Goal: Find specific page/section: Find specific page/section

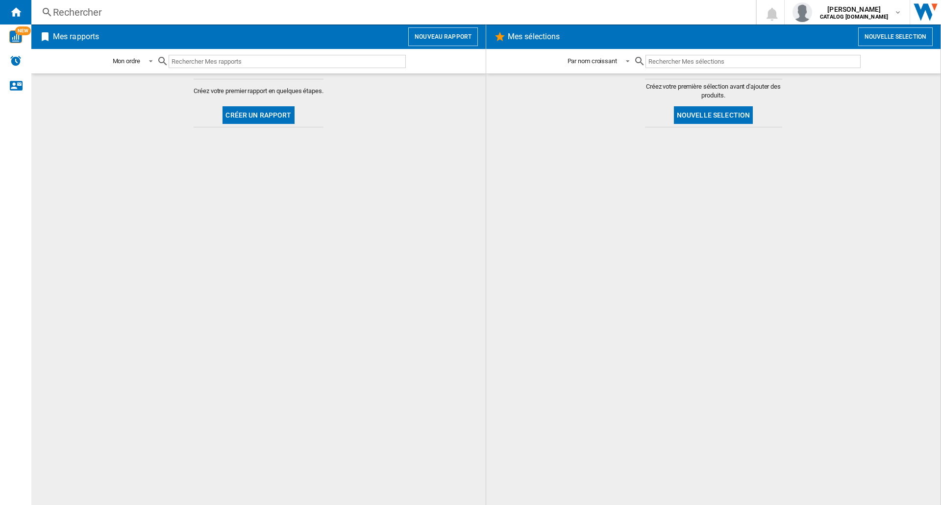
click at [283, 64] on input "text" at bounding box center [287, 61] width 237 height 13
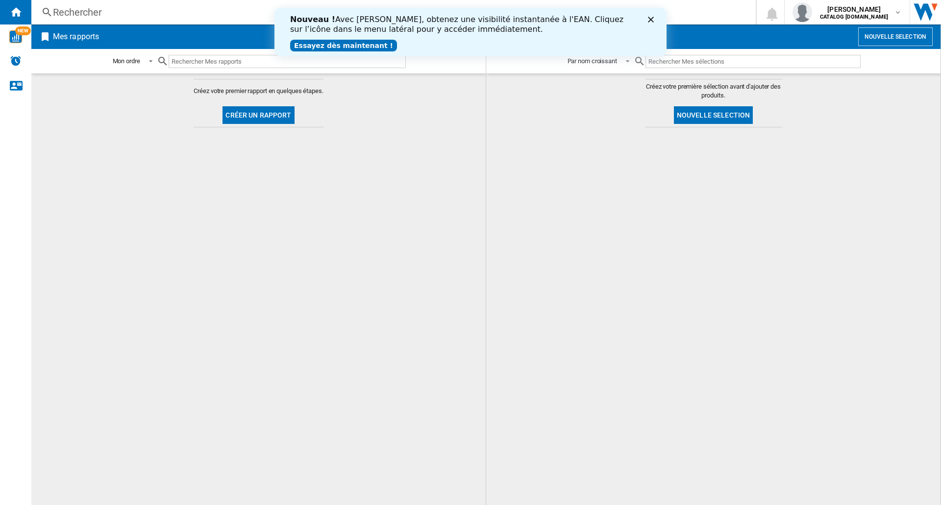
click at [178, 9] on div "Rechercher" at bounding box center [391, 12] width 677 height 14
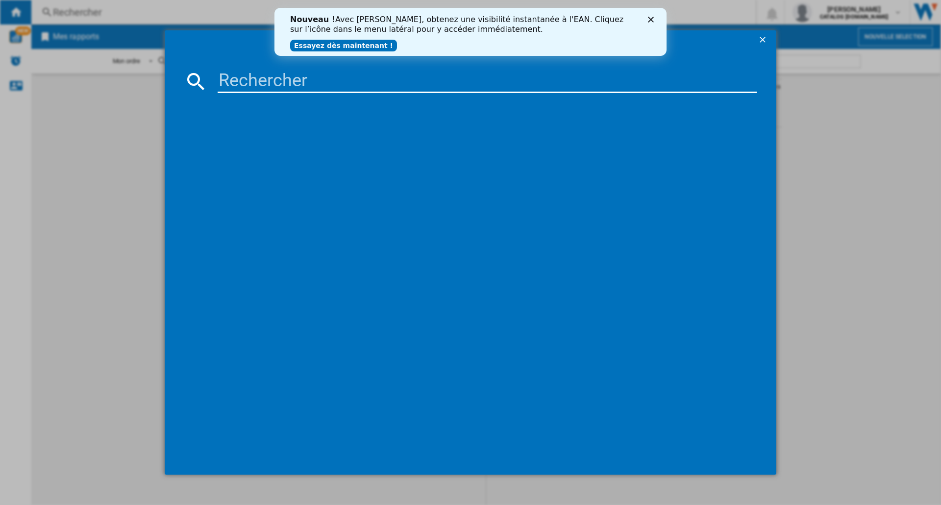
click at [251, 93] on md-dialog-content at bounding box center [470, 262] width 611 height 425
paste input "KCL95.429SI"
click at [651, 18] on icon "Fermer" at bounding box center [651, 20] width 6 height 6
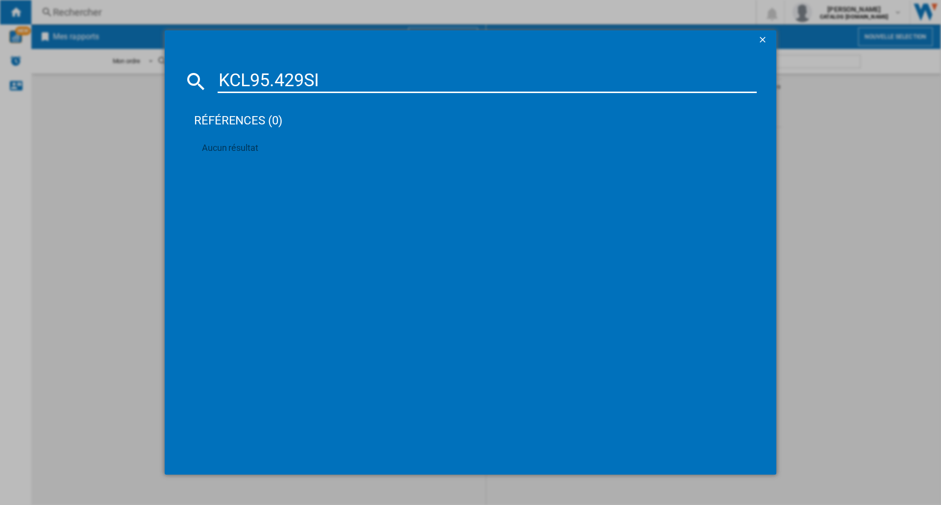
click at [325, 83] on input "KCL95.429SI" at bounding box center [487, 82] width 539 height 24
click at [328, 82] on input "KCL95.429SI" at bounding box center [487, 82] width 539 height 24
click at [329, 81] on input "KCL95.429SI" at bounding box center [487, 82] width 539 height 24
click at [240, 86] on input "KCL95.429SI" at bounding box center [487, 82] width 539 height 24
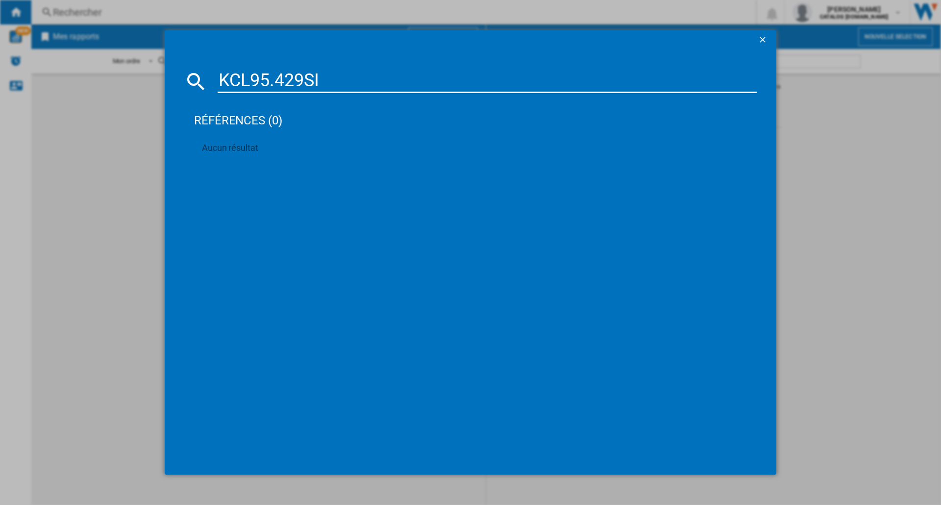
drag, startPoint x: 271, startPoint y: 79, endPoint x: 356, endPoint y: 86, distance: 85.0
click at [356, 86] on input "KCL95.429SI" at bounding box center [487, 82] width 539 height 24
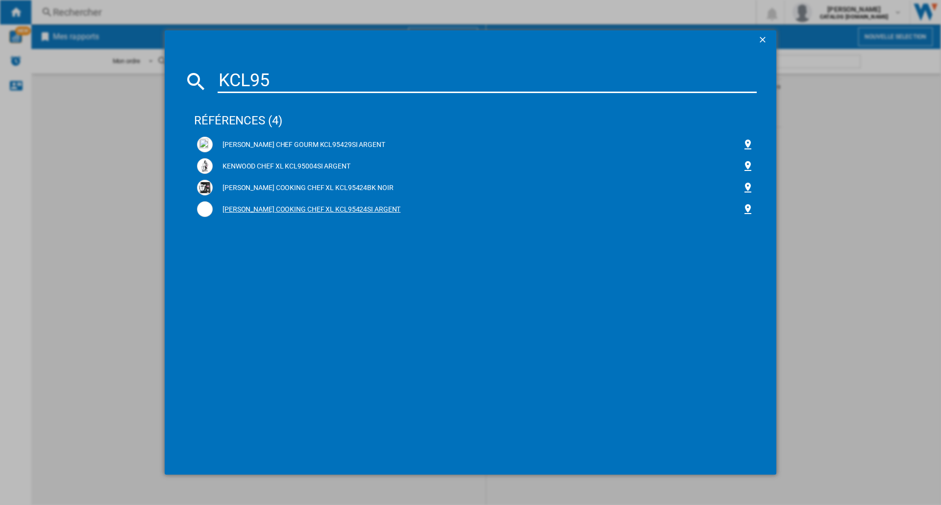
type input "KCL95"
click at [309, 212] on div "[PERSON_NAME] COOKING CHEF XL KCL95424SI ARGENT" at bounding box center [477, 210] width 529 height 10
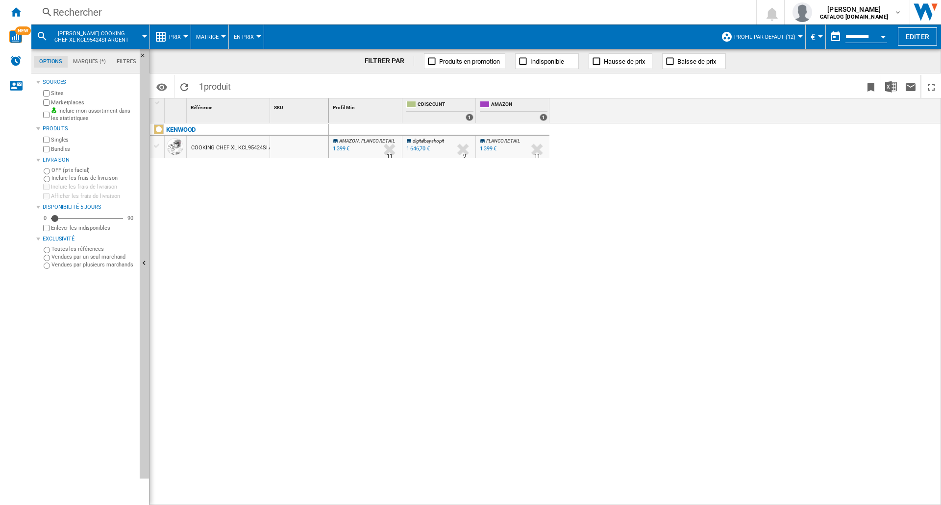
click at [196, 37] on span "Matrice" at bounding box center [207, 37] width 23 height 6
click at [243, 36] on md-backdrop at bounding box center [470, 252] width 941 height 505
click at [170, 39] on span "Prix" at bounding box center [175, 37] width 12 height 6
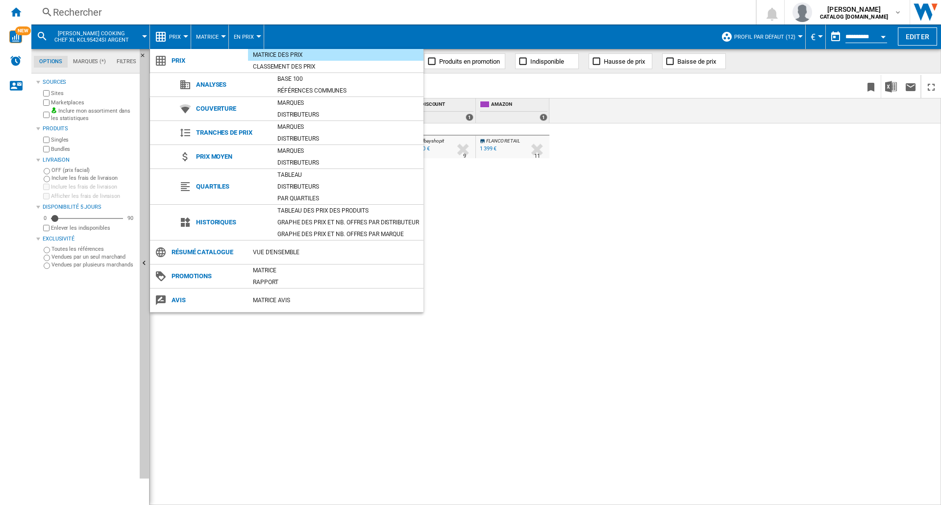
click at [544, 206] on md-backdrop at bounding box center [470, 252] width 941 height 505
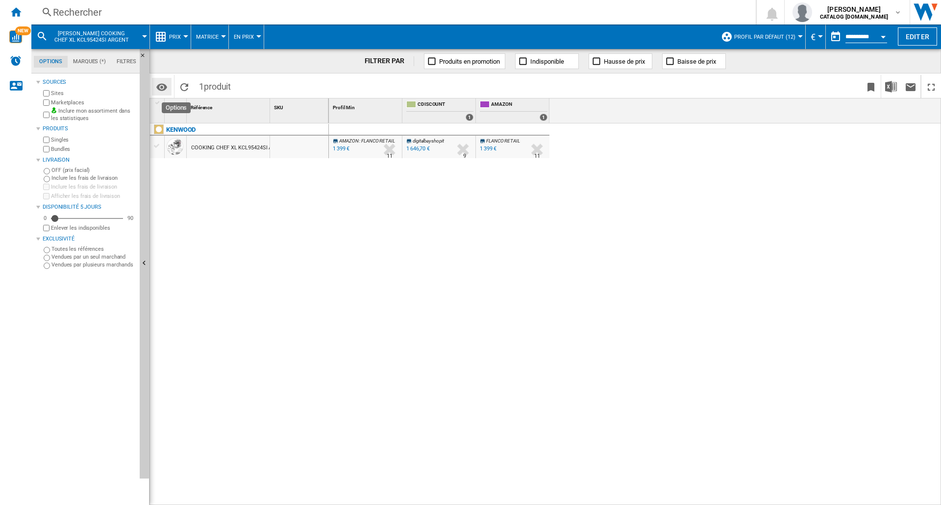
click at [164, 88] on md-icon "Options" at bounding box center [162, 87] width 12 height 12
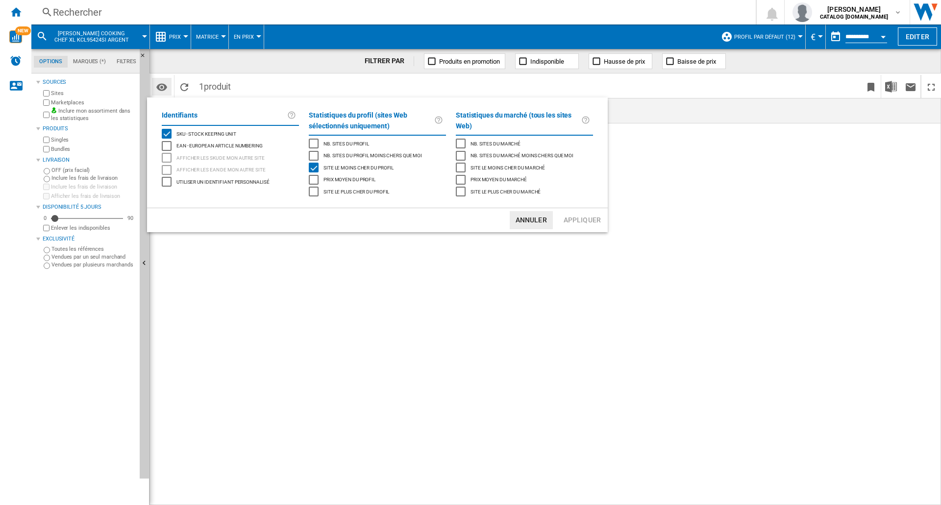
click at [164, 88] on md-backdrop at bounding box center [470, 252] width 941 height 505
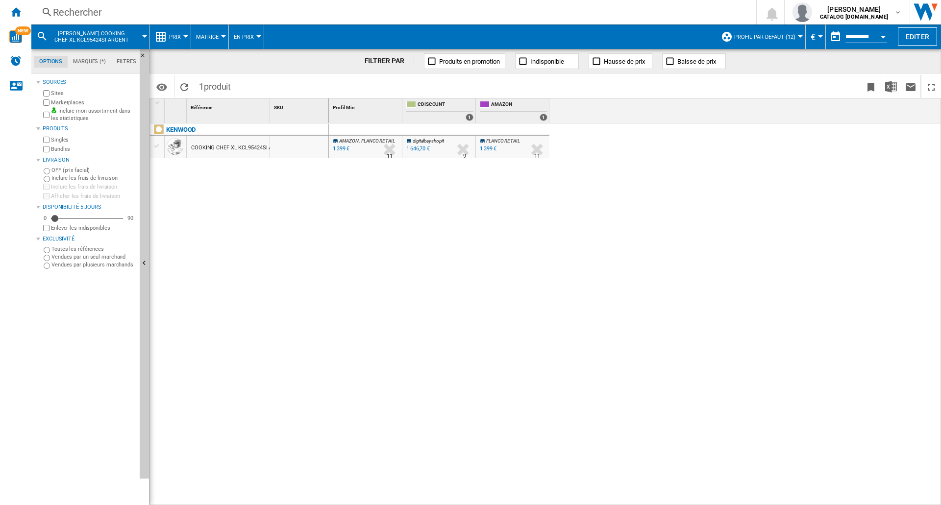
click at [160, 149] on div at bounding box center [157, 146] width 10 height 9
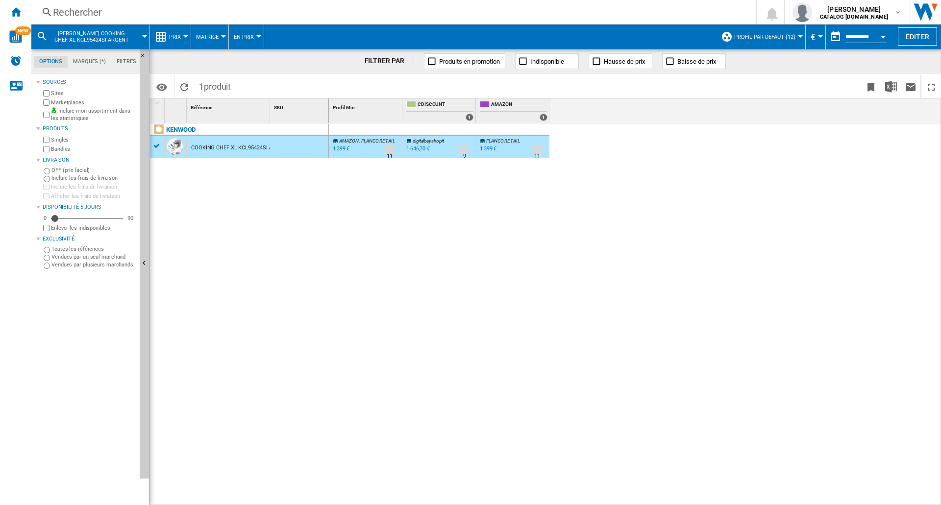
click at [160, 149] on div at bounding box center [157, 146] width 10 height 9
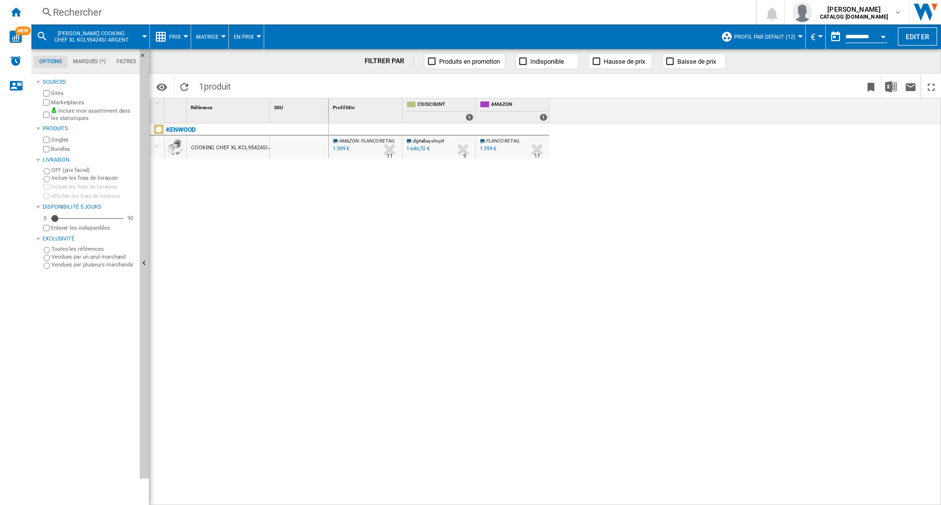
drag, startPoint x: 242, startPoint y: 144, endPoint x: 249, endPoint y: 142, distance: 7.1
click at [242, 144] on div "COOKING CHEF XL KCL95424SI ARGENT" at bounding box center [240, 148] width 98 height 23
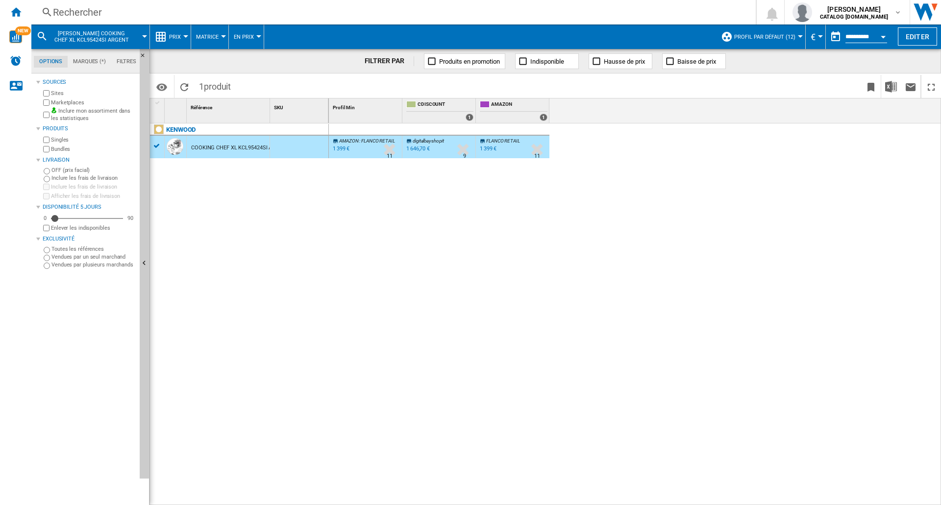
click at [136, 11] on div "Rechercher" at bounding box center [391, 12] width 677 height 14
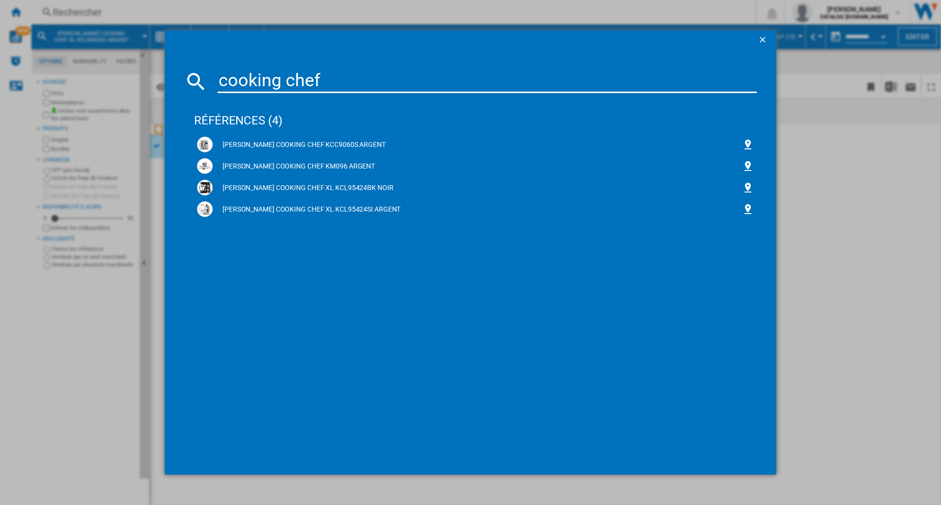
click at [321, 83] on input "cooking chef" at bounding box center [487, 82] width 539 height 24
drag, startPoint x: 313, startPoint y: 83, endPoint x: 155, endPoint y: 81, distance: 157.8
click at [155, 81] on div "cooking chef références (4) [PERSON_NAME] COOKING CHEF KCC9060S ARGENT KENWOOD …" at bounding box center [470, 252] width 941 height 505
paste input "KCL95429SI"
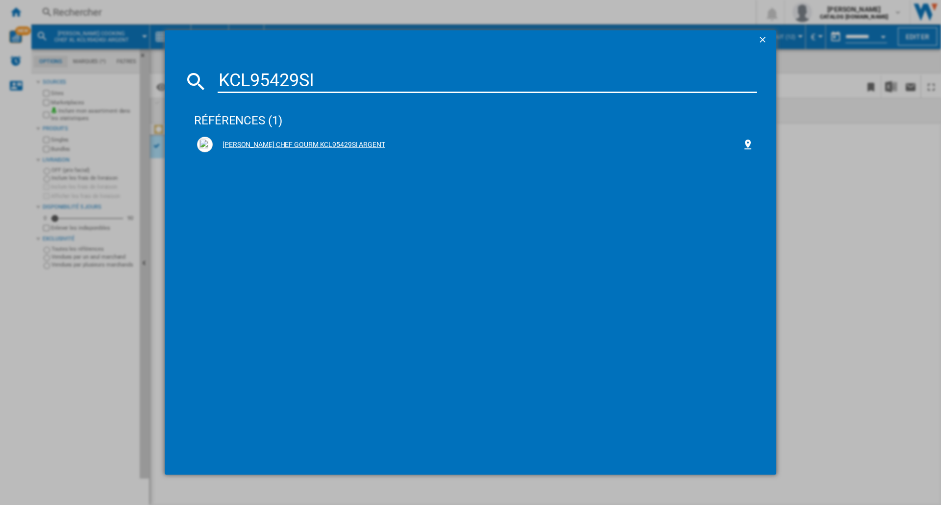
type input "KCL95429SI"
click at [260, 141] on div "[PERSON_NAME] CHEF GOURM KCL95429SI ARGENT" at bounding box center [477, 145] width 529 height 10
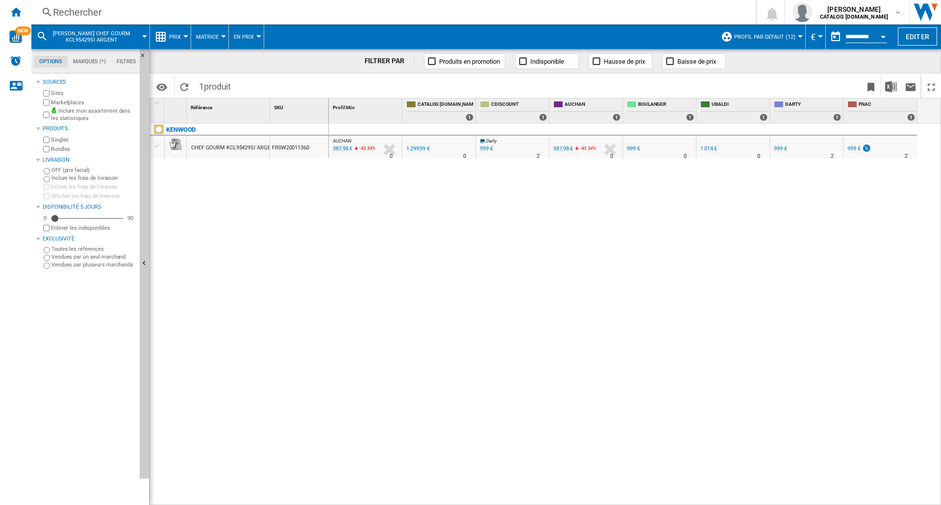
click at [863, 28] on md-datepicker "**********" at bounding box center [861, 37] width 70 height 20
click at [860, 36] on input "**********" at bounding box center [866, 38] width 42 height 9
click at [876, 34] on button "Open calendar" at bounding box center [883, 35] width 18 height 18
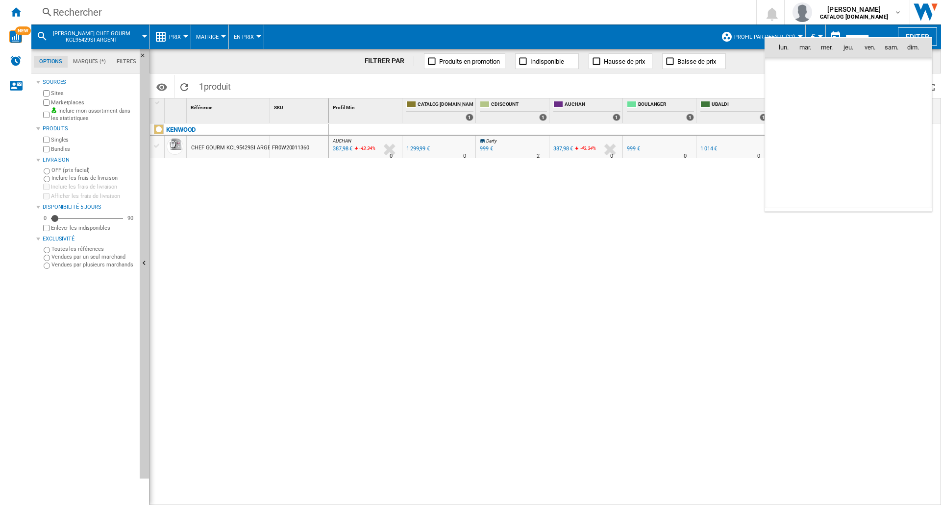
scroll to position [4674, 0]
click at [804, 64] on md-icon "October 2025" at bounding box center [803, 69] width 12 height 12
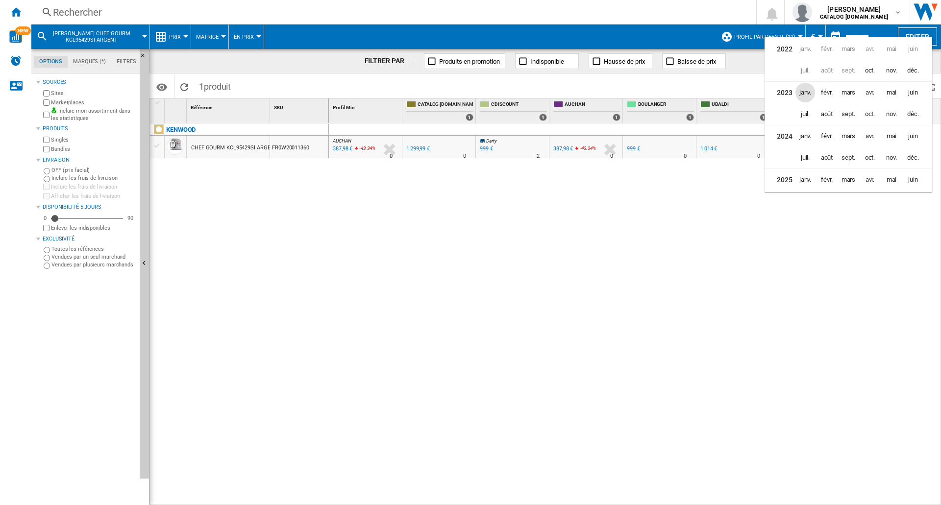
scroll to position [24, 0]
click at [886, 135] on span "nov." at bounding box center [891, 134] width 20 height 20
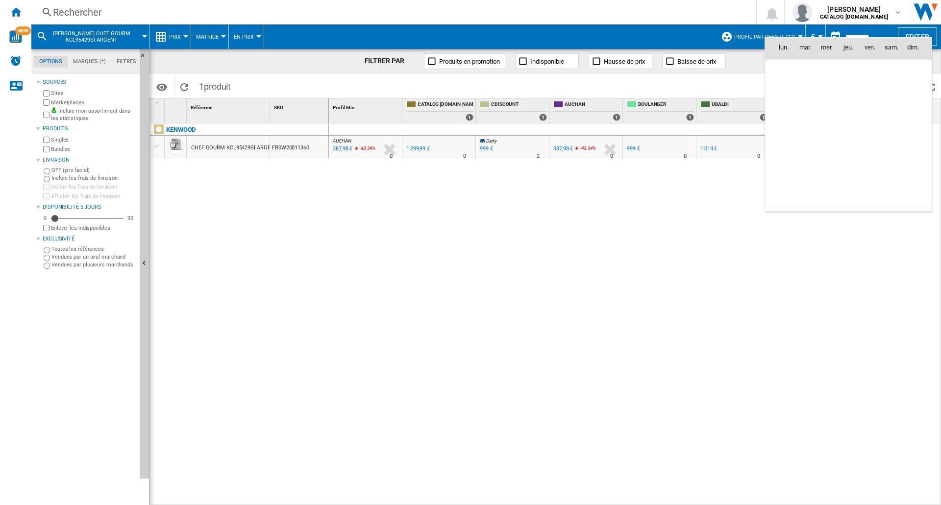
scroll to position [3246, 0]
click at [806, 153] on span "26" at bounding box center [805, 155] width 20 height 20
type input "**********"
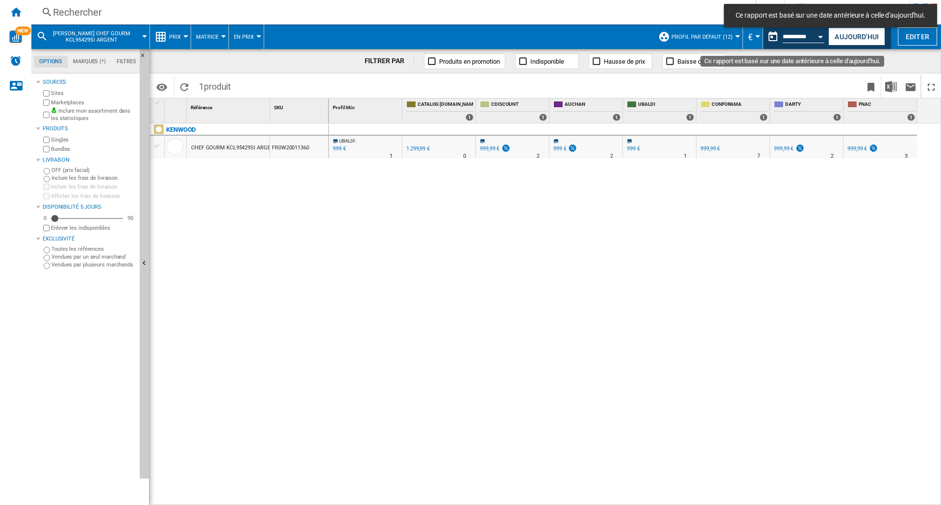
click at [812, 39] on button "Open calendar" at bounding box center [821, 35] width 18 height 18
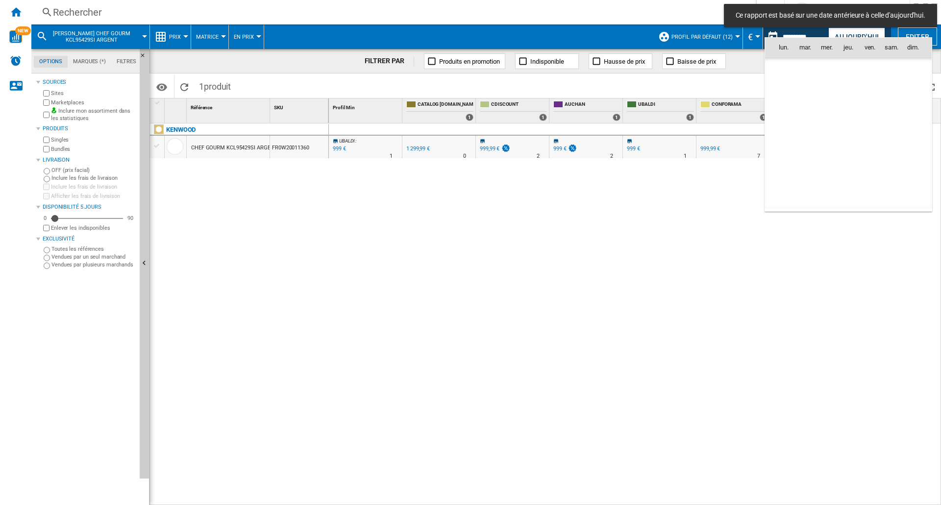
scroll to position [3246, 0]
click at [866, 157] on span "29" at bounding box center [870, 155] width 20 height 20
type input "**********"
